Goal: Information Seeking & Learning: Learn about a topic

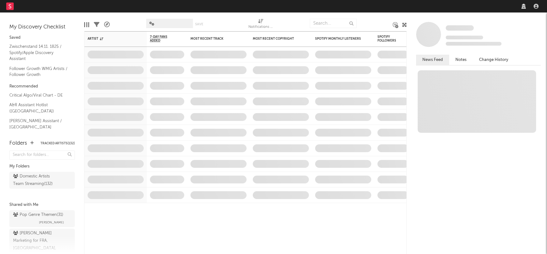
select select "recorded_music"
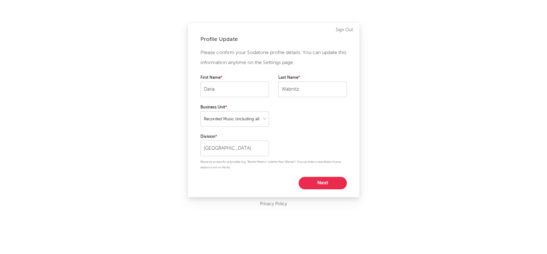
click at [327, 185] on button "Next" at bounding box center [323, 183] width 48 height 12
select select "other"
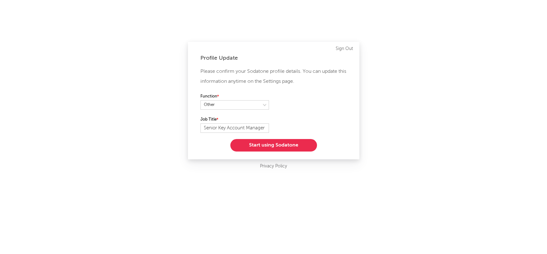
click at [301, 147] on button "Start using Sodatone" at bounding box center [273, 145] width 87 height 12
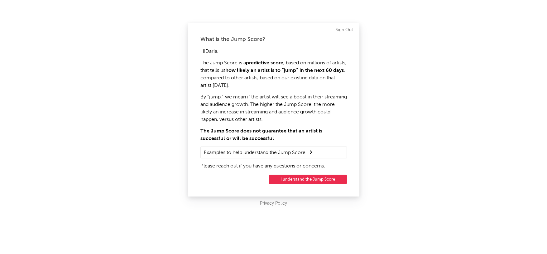
click at [318, 179] on button "I understand the Jump Score" at bounding box center [308, 178] width 78 height 9
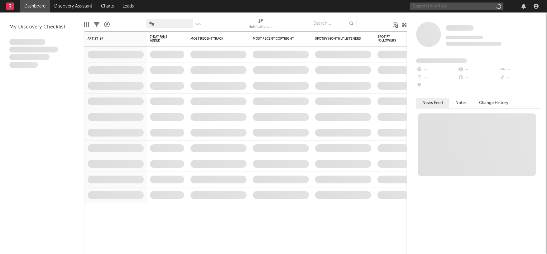
click at [449, 7] on input "text" at bounding box center [457, 6] width 94 height 8
type input "dela"
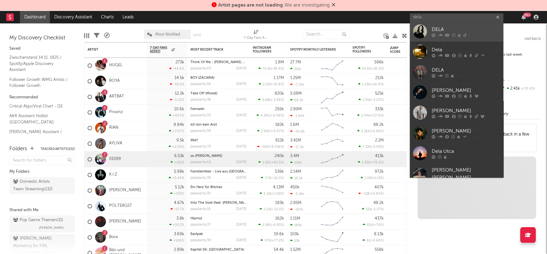
click at [450, 29] on div "DELA" at bounding box center [466, 29] width 69 height 7
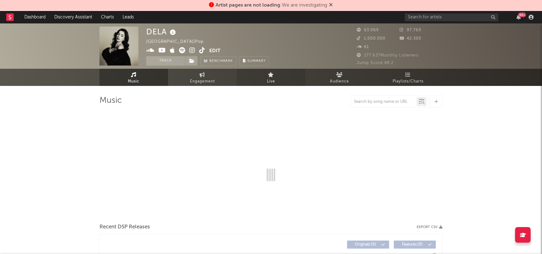
select select "6m"
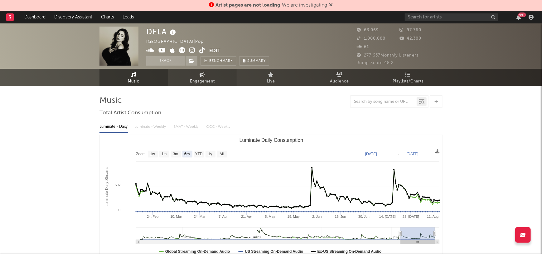
click at [218, 78] on link "Engagement" at bounding box center [202, 77] width 69 height 17
select select "1w"
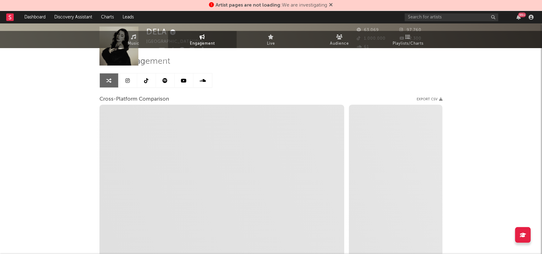
scroll to position [69, 0]
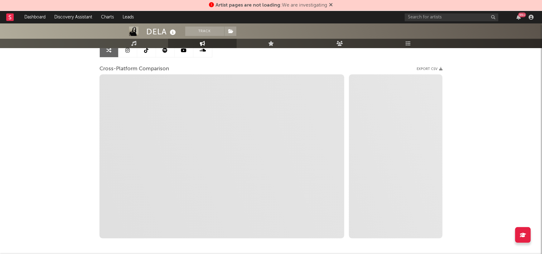
click at [333, 3] on icon at bounding box center [331, 4] width 4 height 5
